Goal: Find contact information: Obtain details needed to contact an individual or organization

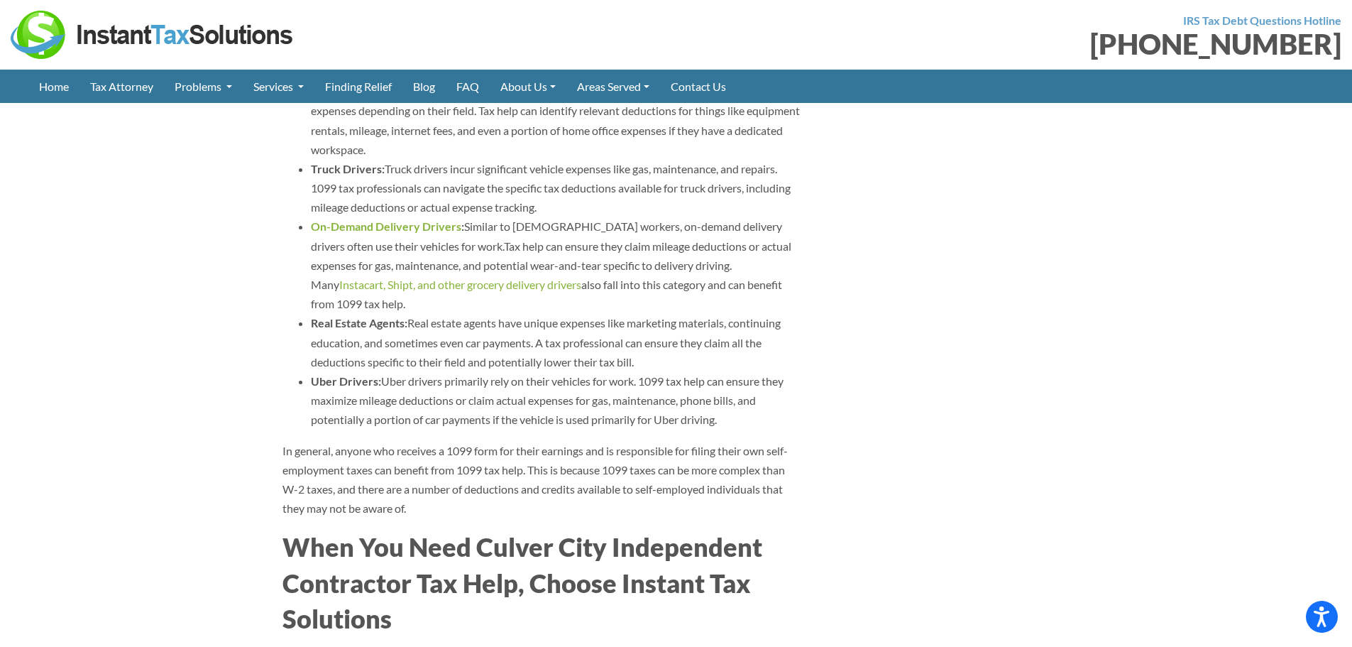
scroll to position [3834, 0]
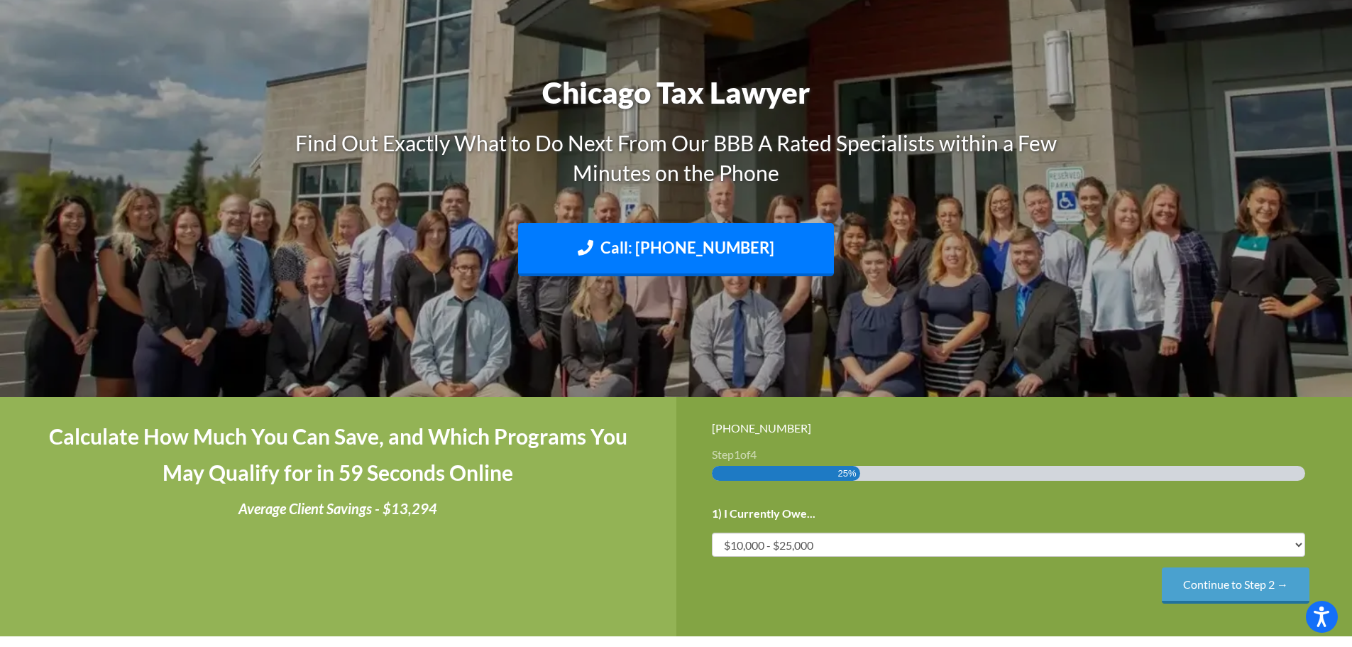
scroll to position [426, 0]
